Goal: Transaction & Acquisition: Purchase product/service

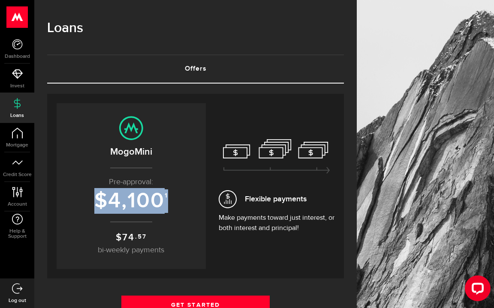
drag, startPoint x: 99, startPoint y: 201, endPoint x: 168, endPoint y: 200, distance: 69.4
click at [168, 200] on h3 "$ 4,100 1" at bounding box center [131, 201] width 132 height 24
click at [175, 202] on h3 "$ 4,100 1" at bounding box center [131, 201] width 132 height 24
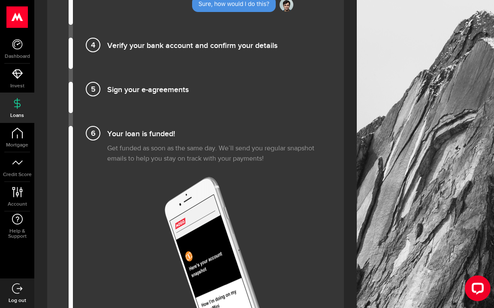
scroll to position [1065, 0]
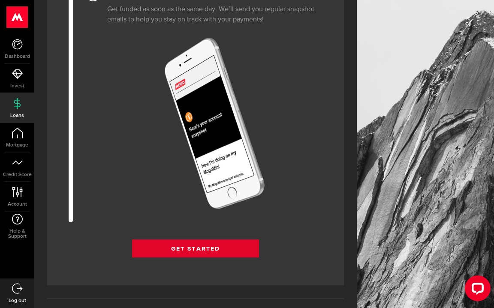
click at [183, 245] on link "Get Started" at bounding box center [195, 249] width 127 height 18
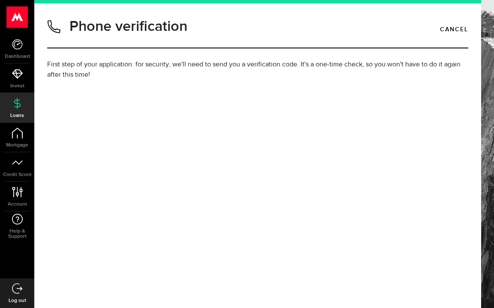
type input "6479758447"
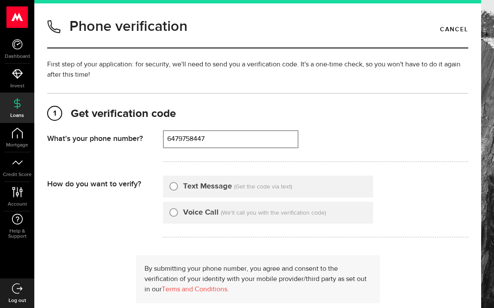
click at [183, 184] on div "Text Message" at bounding box center [200, 187] width 63 height 12
click at [168, 185] on div "Text Message (Get the code via text)" at bounding box center [268, 187] width 210 height 22
click at [177, 185] on input "Text Message" at bounding box center [173, 185] width 9 height 9
radio input "true"
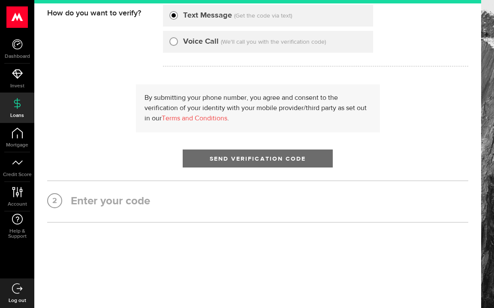
scroll to position [171, 0]
click at [234, 159] on span "Send Verification Code" at bounding box center [258, 159] width 96 height 6
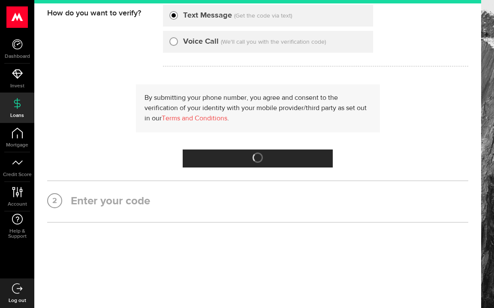
scroll to position [0, 0]
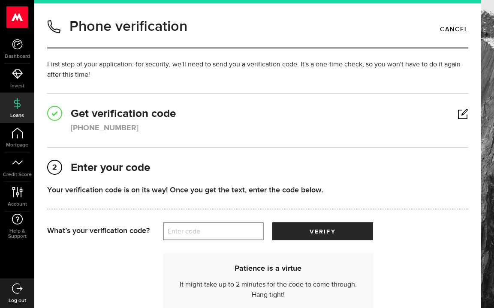
click at [219, 232] on label "Enter code" at bounding box center [213, 232] width 101 height 18
click at [219, 232] on input "Enter code" at bounding box center [213, 231] width 101 height 18
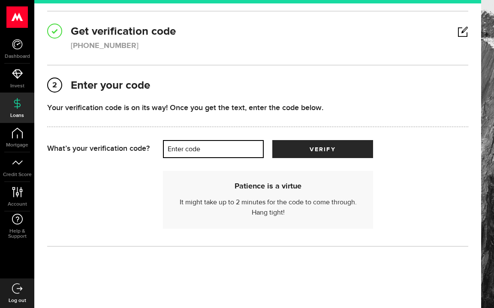
scroll to position [91, 0]
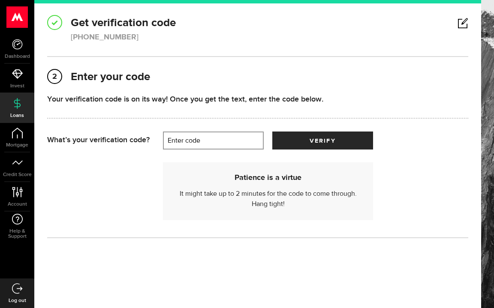
click at [229, 145] on label "Enter code" at bounding box center [213, 141] width 101 height 18
click at [229, 145] on input "Enter code" at bounding box center [213, 141] width 101 height 18
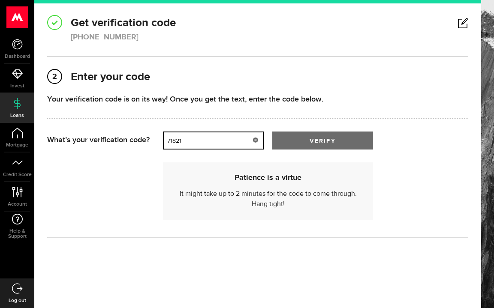
type input "71821"
click at [289, 133] on button "verify" at bounding box center [322, 141] width 101 height 18
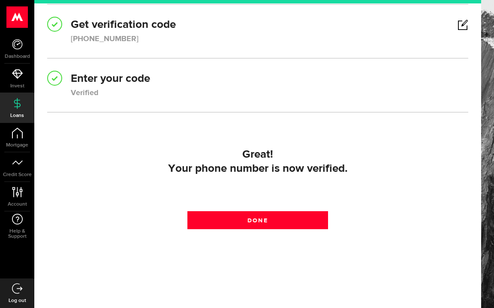
scroll to position [90, 0]
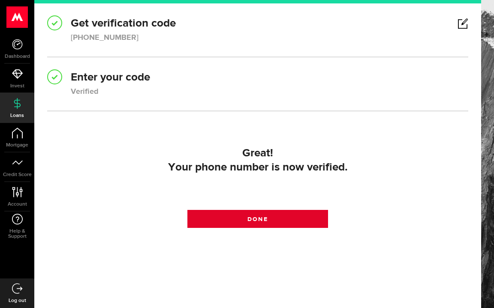
click at [282, 225] on link "Done" at bounding box center [257, 219] width 140 height 18
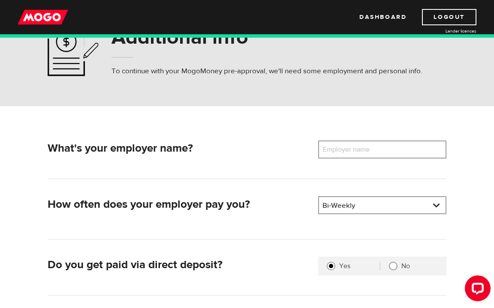
scroll to position [45, 0]
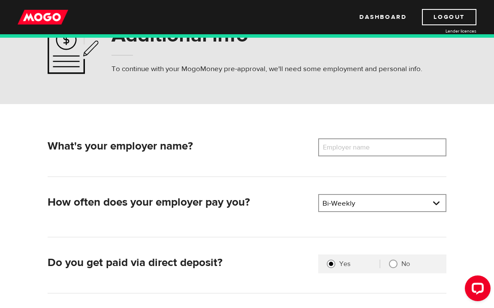
click at [364, 146] on label "Employer name" at bounding box center [352, 147] width 69 height 18
click at [364, 146] on input "Employer name" at bounding box center [382, 147] width 128 height 18
type input "Gillam Group"
click at [337, 181] on div "What's your employer name? Employer name Please enter your employer's name Gill…" at bounding box center [246, 267] width 411 height 259
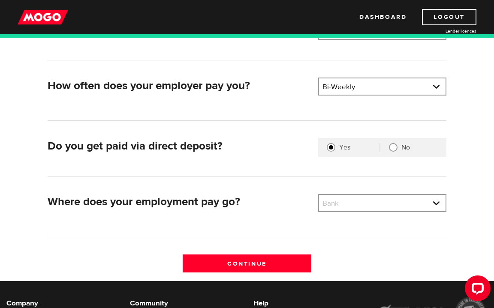
scroll to position [163, 0]
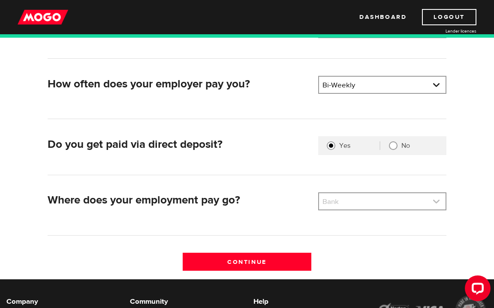
click at [350, 201] on link at bounding box center [382, 201] width 126 height 16
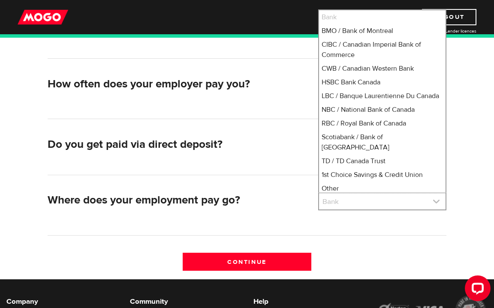
click at [350, 201] on link at bounding box center [382, 201] width 126 height 16
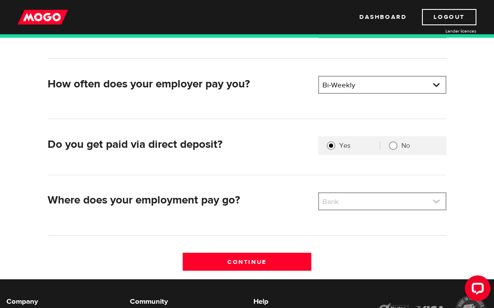
click at [350, 201] on link at bounding box center [382, 201] width 126 height 16
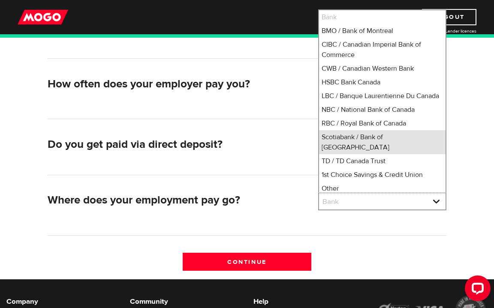
scroll to position [3, 0]
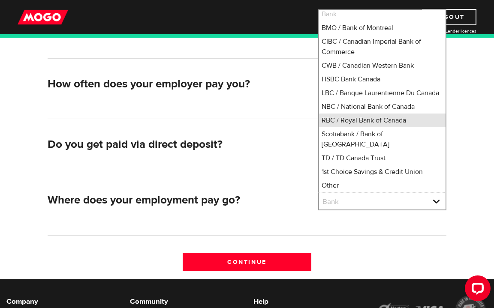
click at [357, 127] on li "RBC / Royal Bank of Canada" at bounding box center [382, 121] width 126 height 14
select select "8"
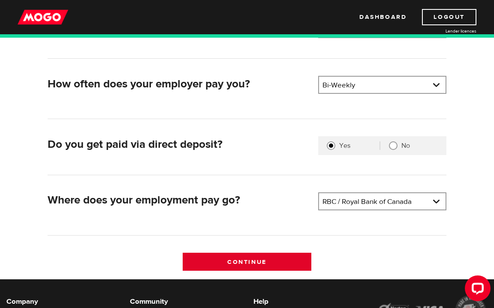
click at [286, 261] on input "Continue" at bounding box center [247, 262] width 128 height 18
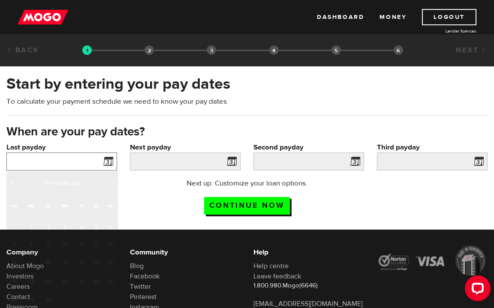
click at [82, 159] on input "Last payday" at bounding box center [61, 162] width 111 height 18
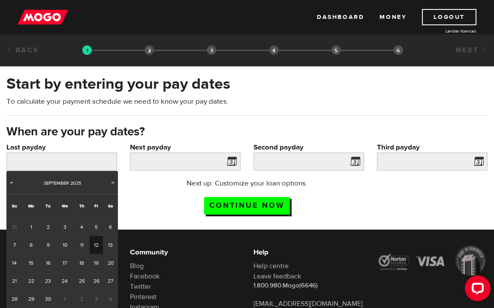
click at [97, 244] on link "12" at bounding box center [96, 245] width 13 height 18
type input "2025/09/12"
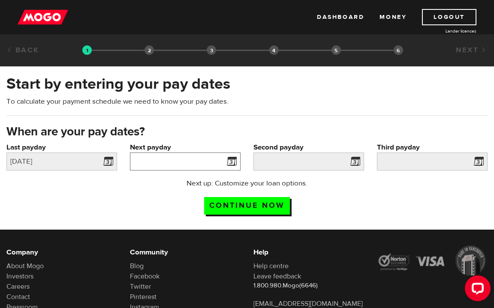
click at [199, 158] on input "Next payday" at bounding box center [185, 162] width 111 height 18
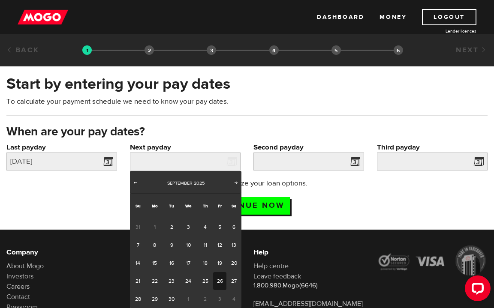
click at [221, 281] on link "26" at bounding box center [219, 281] width 13 height 18
type input "2025/09/26"
type input "2025/10/10"
type input "2025/10/24"
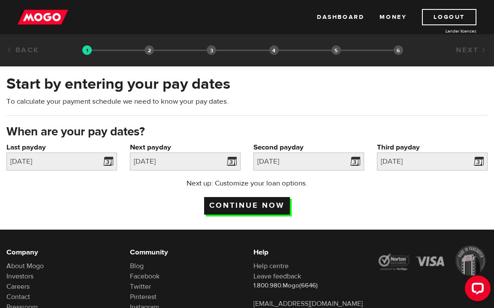
click at [266, 208] on input "Continue now" at bounding box center [247, 206] width 86 height 18
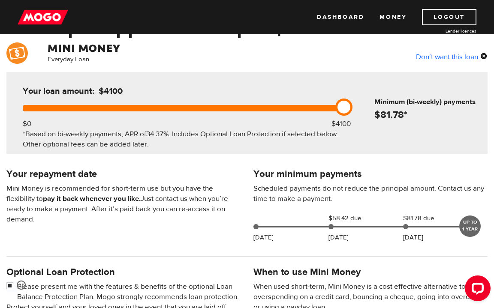
scroll to position [66, 0]
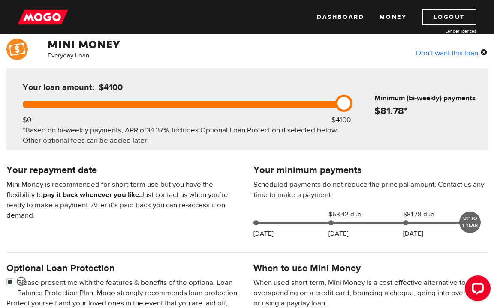
drag, startPoint x: 345, startPoint y: 106, endPoint x: 396, endPoint y: 112, distance: 50.9
click at [396, 112] on div "Your loan amount: $4100 $0 $4100 *Based on bi-weekly payments, APR of 34.37% . …" at bounding box center [246, 109] width 481 height 82
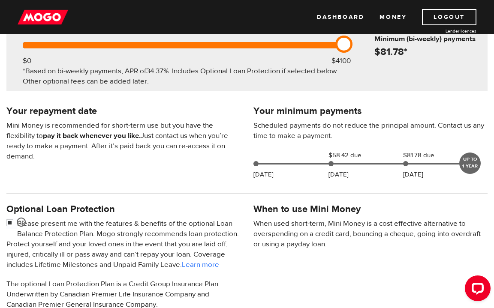
scroll to position [126, 0]
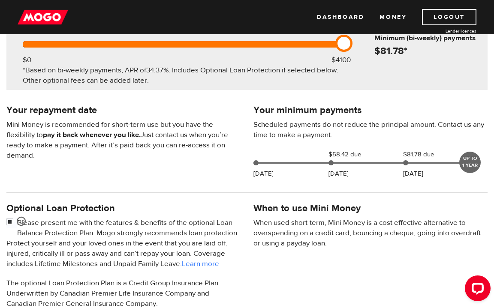
click at [68, 226] on p "Please present me with the features & benefits of the optional Loan Balance Pro…" at bounding box center [123, 243] width 234 height 51
click at [8, 220] on input "checkbox" at bounding box center [11, 223] width 11 height 11
click at [9, 222] on input "checkbox" at bounding box center [11, 223] width 11 height 11
checkbox input "false"
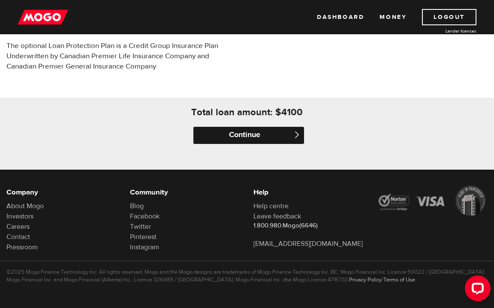
scroll to position [375, 0]
click at [264, 132] on input "Continue" at bounding box center [248, 135] width 111 height 17
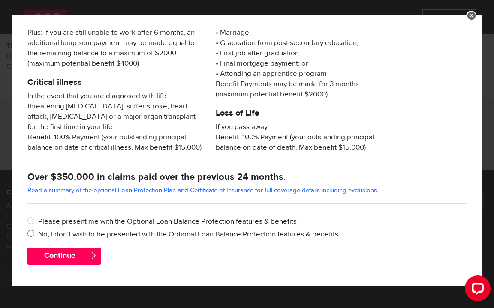
click at [204, 233] on label "No, I don’t wish to be presented with the Optional Loan Balance Protection feat…" at bounding box center [252, 234] width 428 height 10
click at [38, 233] on input "No, I don’t wish to be presented with the Optional Loan Balance Protection feat…" at bounding box center [32, 234] width 11 height 11
radio input "true"
click at [78, 252] on button "Continue" at bounding box center [63, 256] width 73 height 17
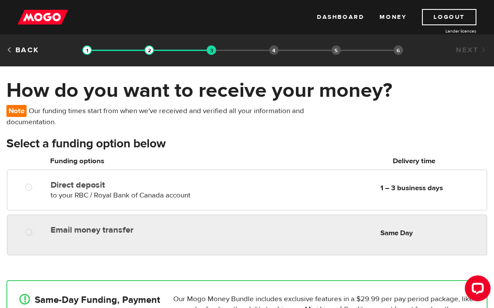
radio input "true"
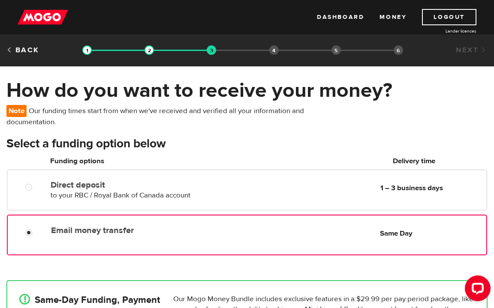
click at [194, 236] on div "Email money transfer Delivery in Same Day Same Day" at bounding box center [267, 230] width 438 height 17
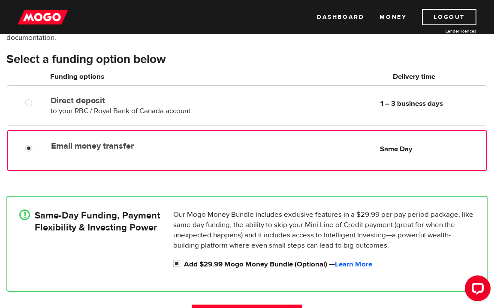
scroll to position [86, 0]
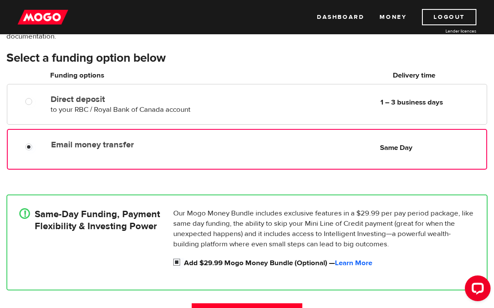
click at [178, 262] on input "Add $29.99 Mogo Money Bundle (Optional) — Learn More" at bounding box center [178, 263] width 11 height 11
checkbox input "false"
radio input "false"
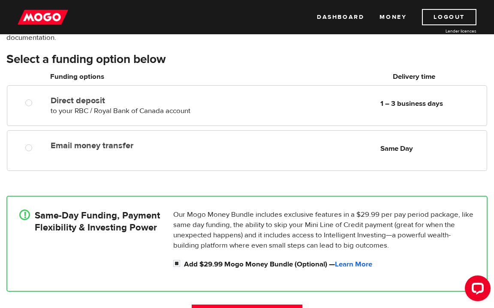
scroll to position [73, 0]
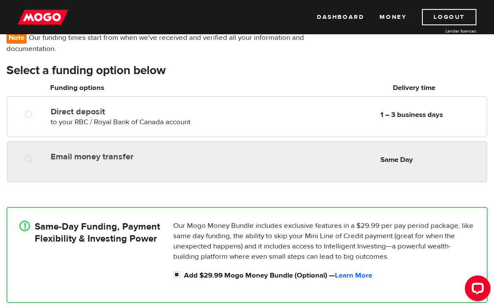
radio input "true"
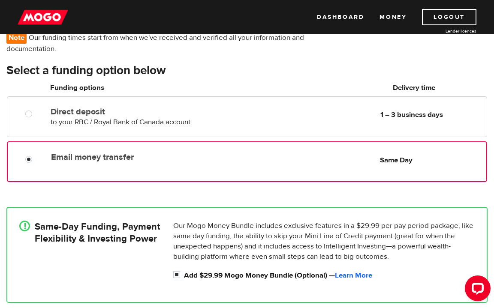
click at [302, 154] on div "Email money transfer Delivery in Same Day Same Day" at bounding box center [267, 157] width 438 height 17
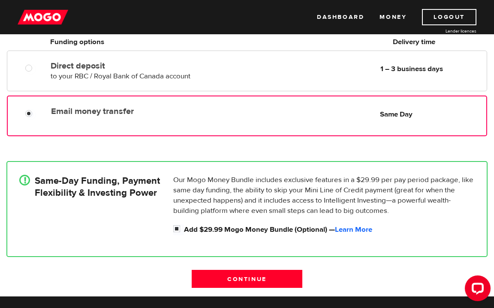
scroll to position [119, 0]
